Goal: Information Seeking & Learning: Learn about a topic

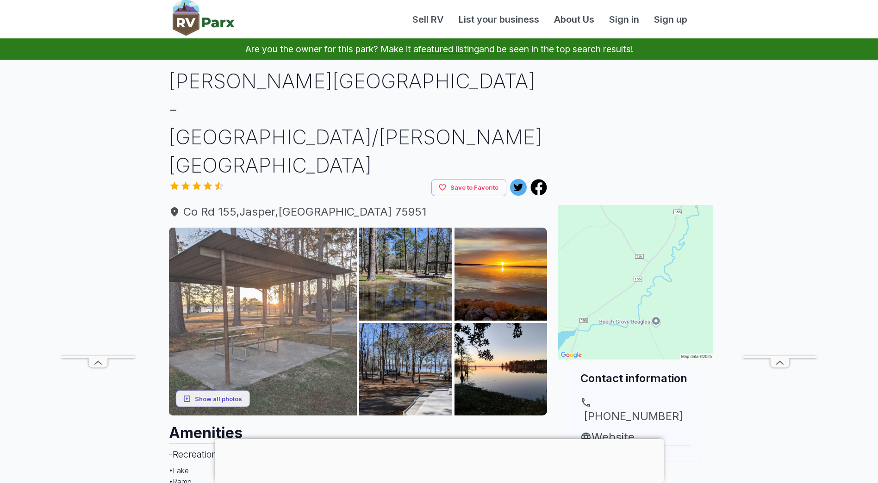
click at [292, 258] on img at bounding box center [263, 322] width 188 height 188
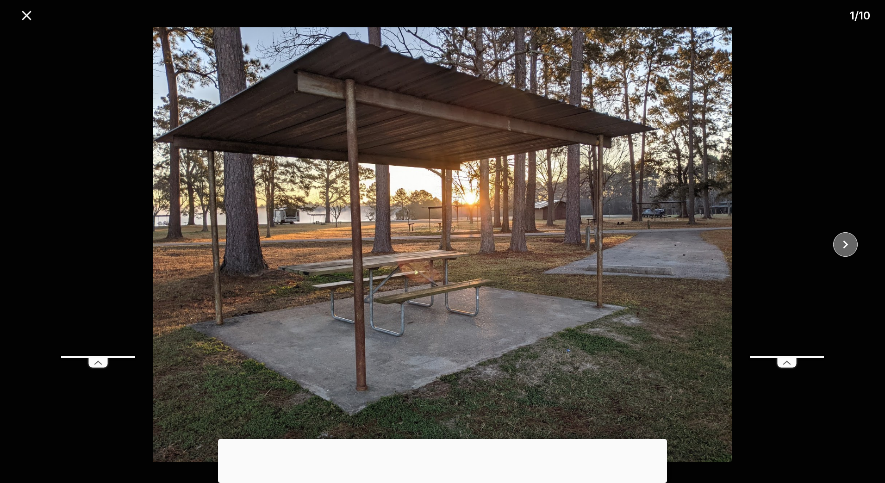
click at [847, 237] on icon "close" at bounding box center [846, 245] width 16 height 16
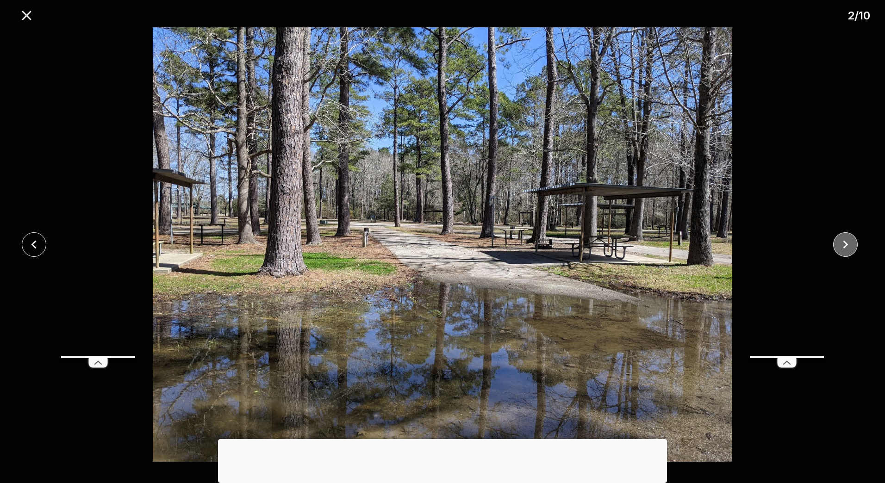
click at [846, 241] on icon "close" at bounding box center [846, 245] width 16 height 16
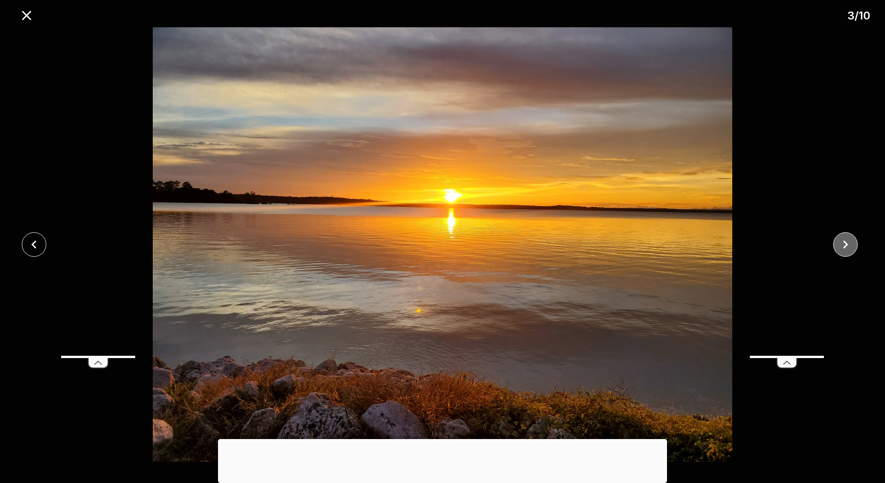
click at [846, 241] on icon "close" at bounding box center [846, 245] width 16 height 16
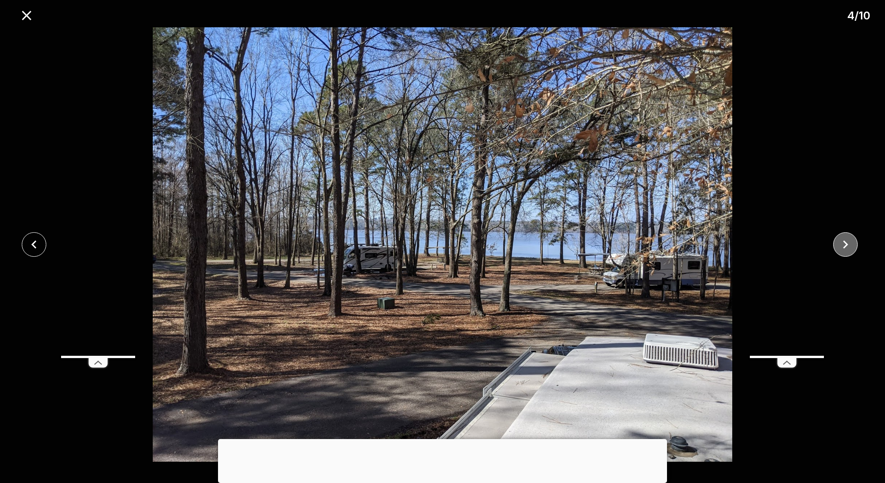
click at [846, 241] on icon "close" at bounding box center [846, 245] width 16 height 16
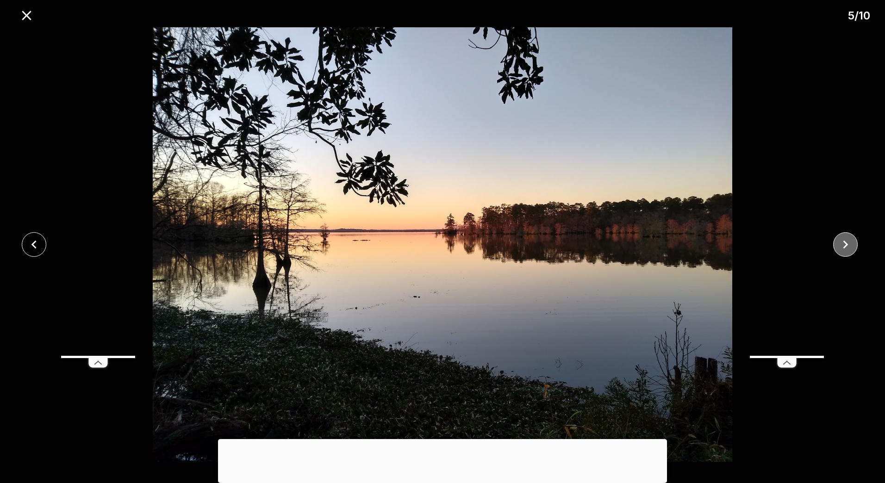
click at [846, 241] on icon "close" at bounding box center [846, 245] width 16 height 16
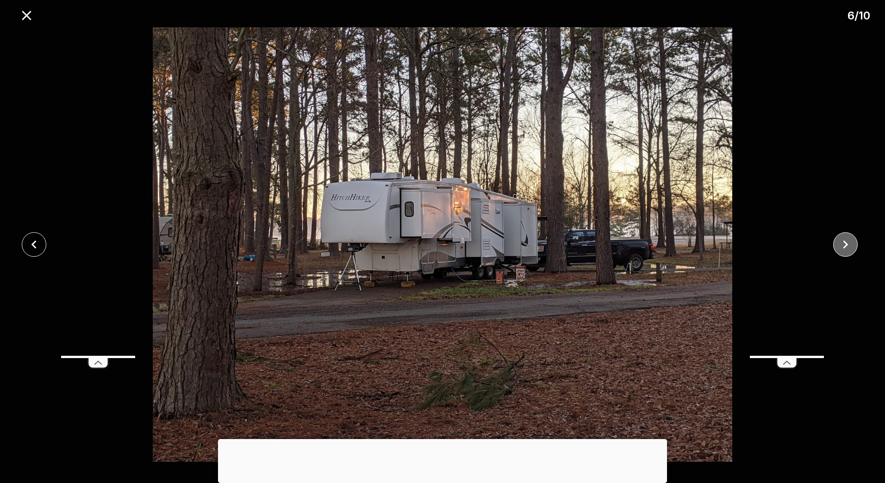
click at [847, 244] on icon "close" at bounding box center [845, 245] width 5 height 8
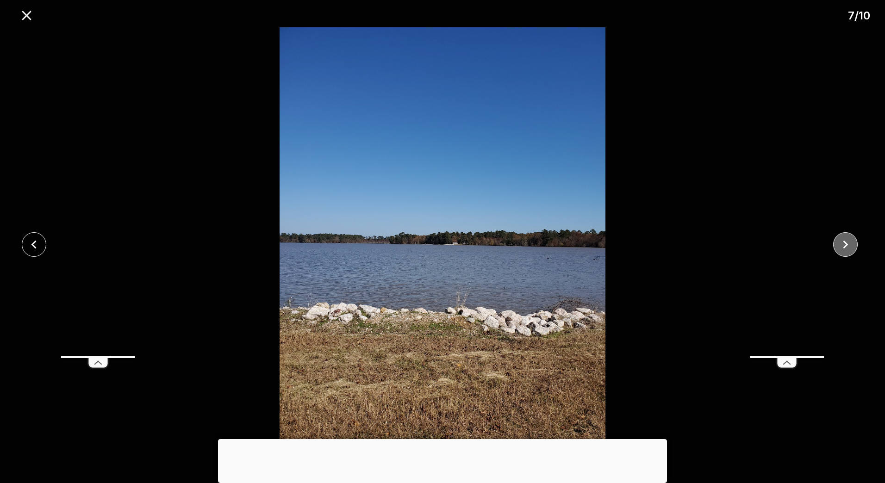
click at [847, 244] on icon "close" at bounding box center [845, 245] width 5 height 8
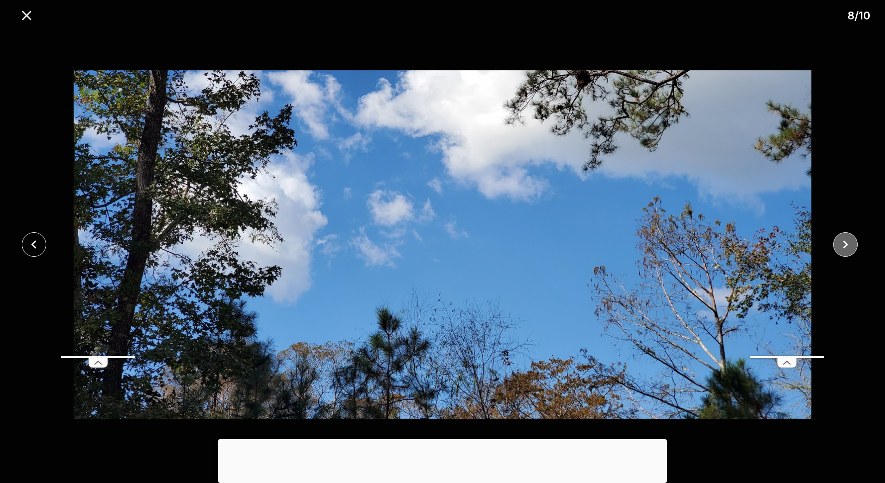
click at [847, 244] on icon "close" at bounding box center [845, 245] width 5 height 8
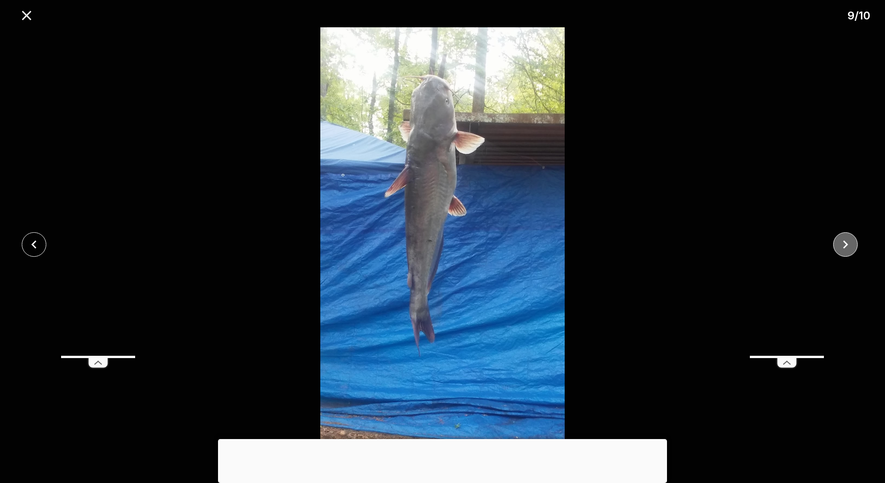
click at [847, 244] on icon "close" at bounding box center [845, 245] width 5 height 8
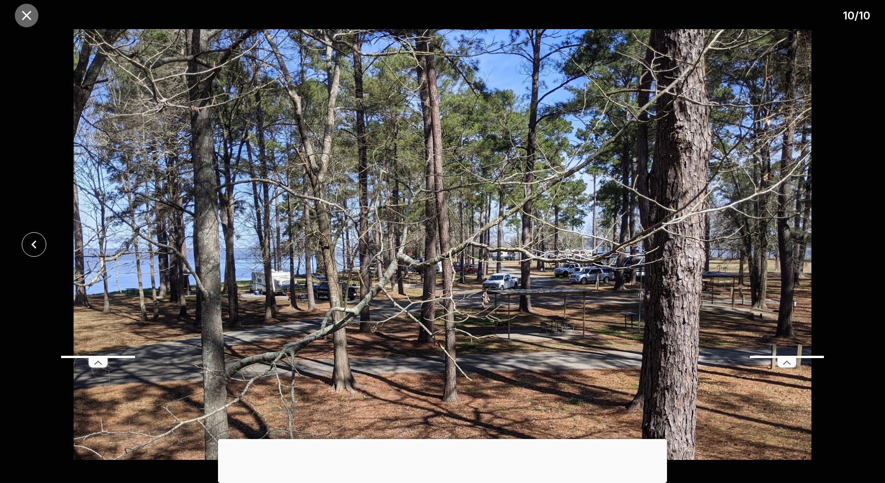
click at [29, 12] on icon "close" at bounding box center [27, 15] width 16 height 16
